Goal: Transaction & Acquisition: Purchase product/service

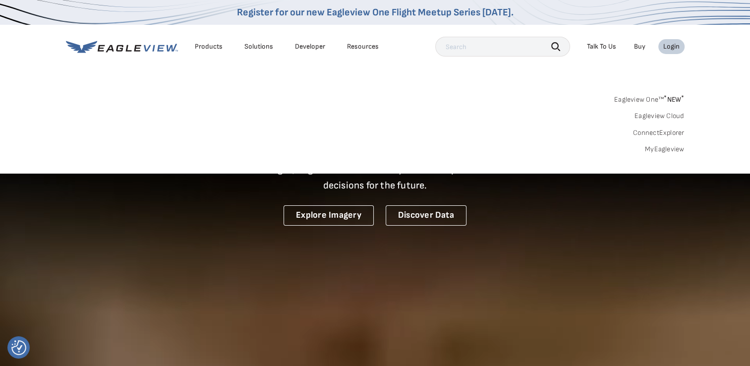
click at [672, 149] on link "MyEagleview" at bounding box center [665, 149] width 40 height 9
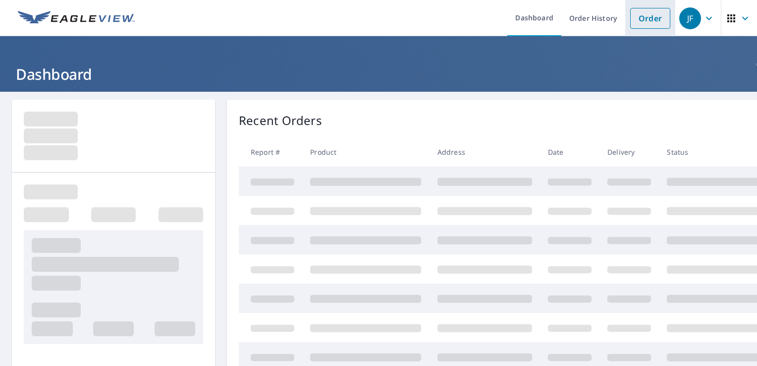
click at [638, 17] on link "Order" at bounding box center [650, 18] width 40 height 21
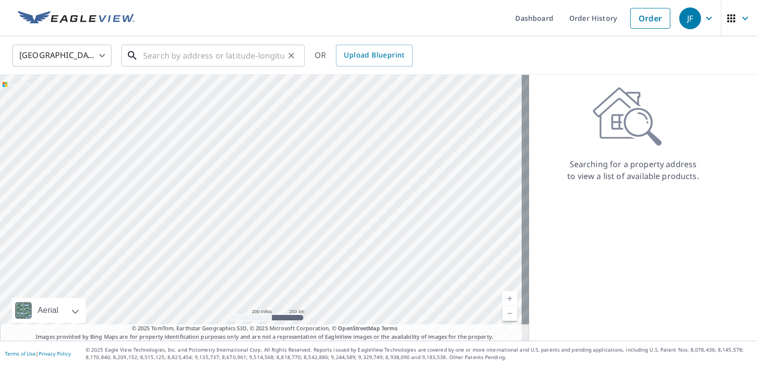
click at [201, 60] on input "text" at bounding box center [213, 56] width 141 height 28
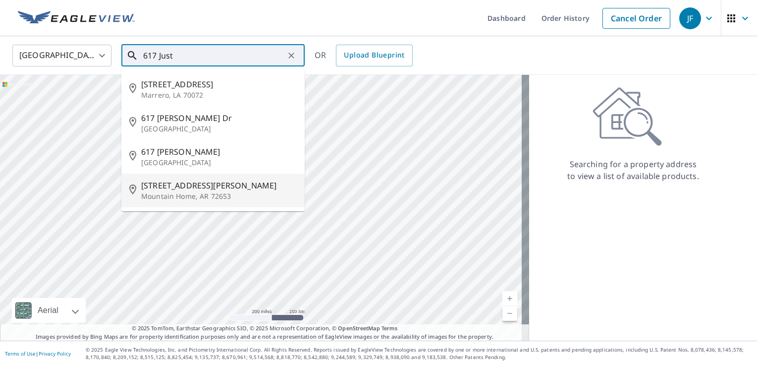
click at [155, 189] on span "[STREET_ADDRESS][PERSON_NAME]" at bounding box center [219, 185] width 156 height 12
type input "[STREET_ADDRESS][PERSON_NAME]"
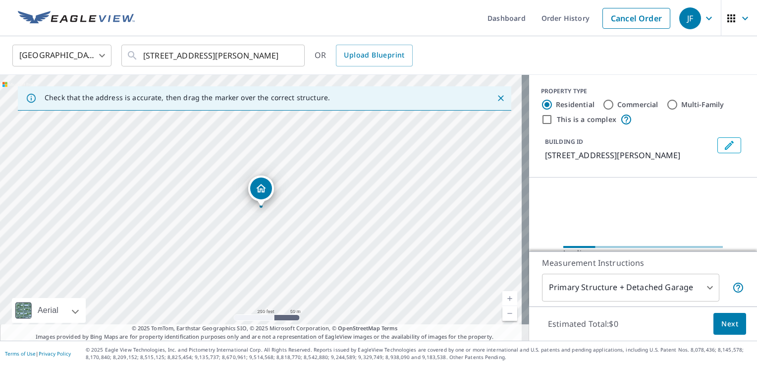
click at [502, 295] on link "Current Level 17, Zoom In" at bounding box center [509, 298] width 15 height 15
click at [502, 295] on link "Current Level 18, Zoom In" at bounding box center [509, 298] width 15 height 15
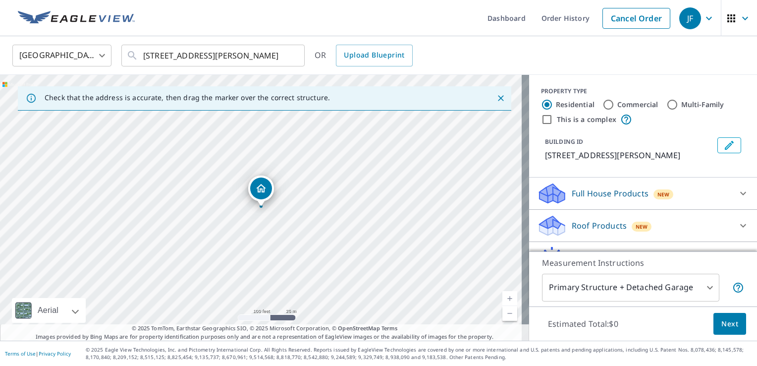
click at [502, 295] on link "Current Level 18, Zoom In" at bounding box center [509, 298] width 15 height 15
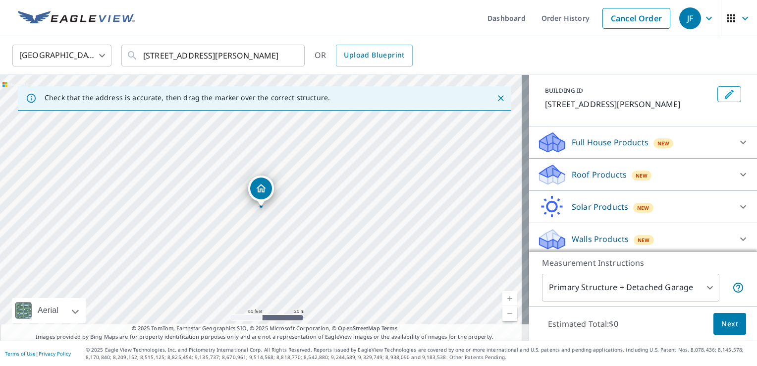
scroll to position [54, 0]
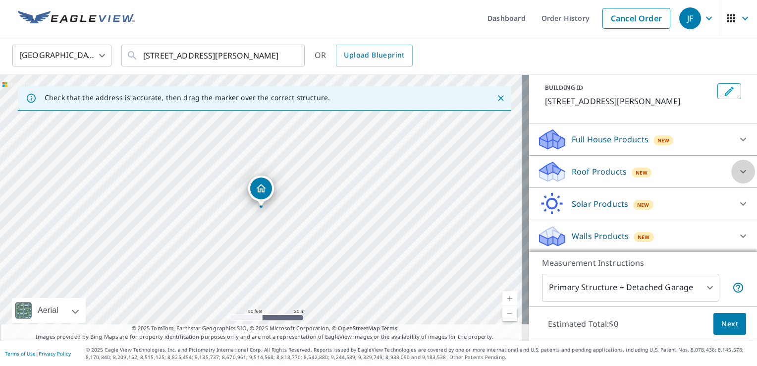
click at [737, 171] on icon at bounding box center [743, 171] width 12 height 12
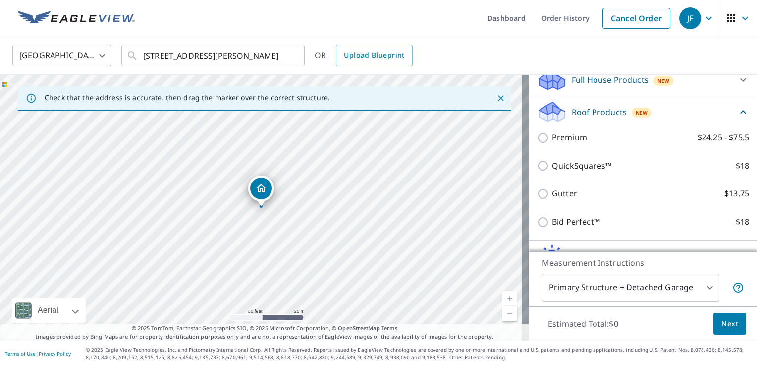
scroll to position [165, 0]
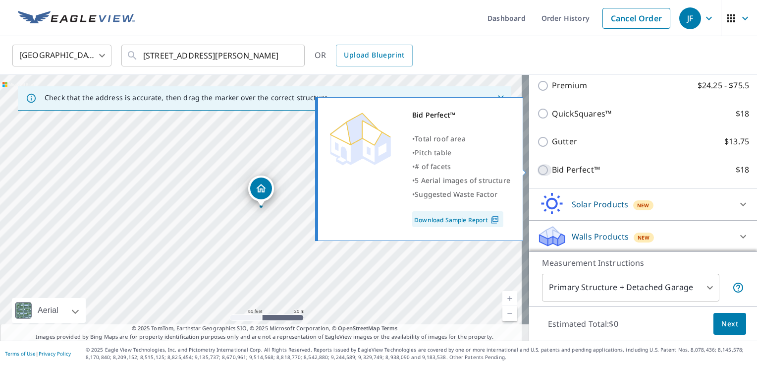
click at [537, 167] on input "Bid Perfect™ $18" at bounding box center [544, 170] width 15 height 12
checkbox input "true"
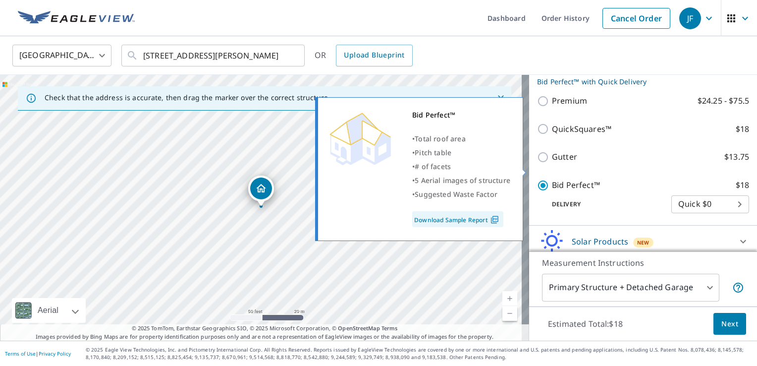
scroll to position [181, 0]
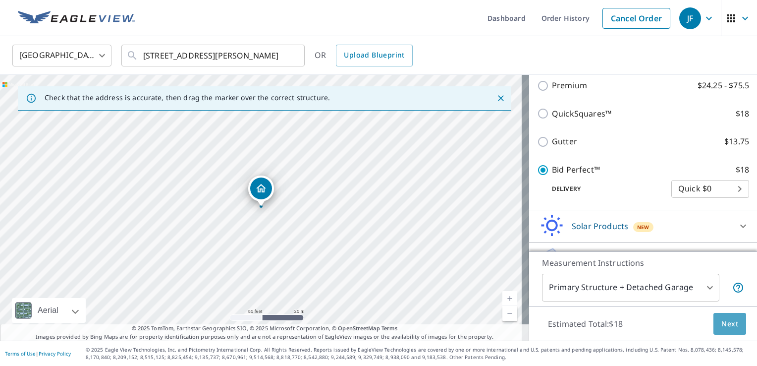
click at [723, 323] on span "Next" at bounding box center [729, 324] width 17 height 12
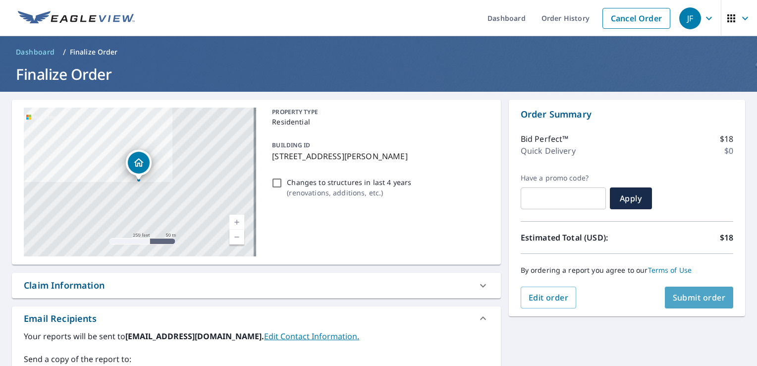
click at [692, 297] on span "Submit order" at bounding box center [699, 297] width 53 height 11
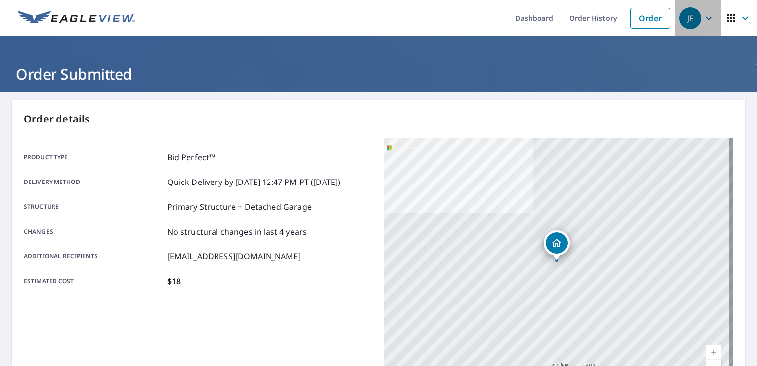
click at [704, 18] on icon "button" at bounding box center [709, 18] width 12 height 12
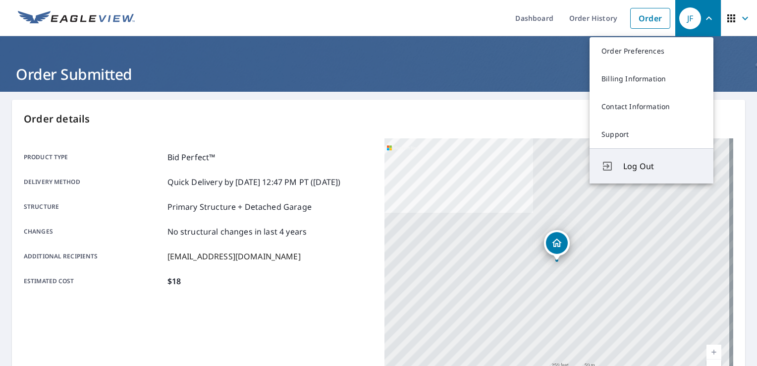
click at [659, 165] on span "Log Out" at bounding box center [662, 166] width 78 height 12
